Goal: Find specific page/section: Find specific page/section

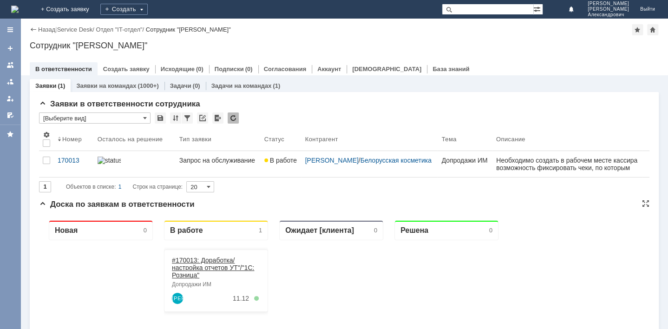
click at [193, 263] on link "#170013: Доработка/настройка отчетов УТ"/"1С: Розница"" at bounding box center [213, 267] width 82 height 22
